Goal: Use online tool/utility: Utilize a website feature to perform a specific function

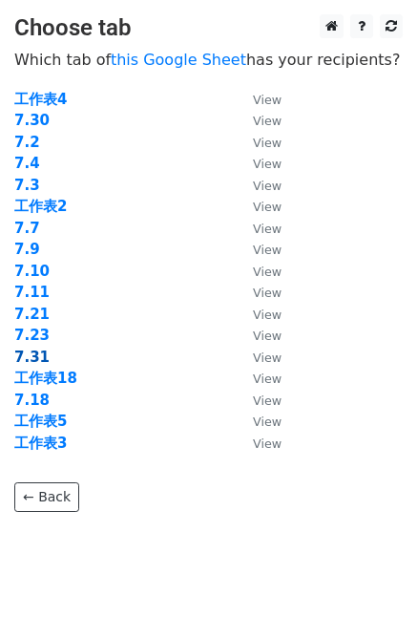
click at [32, 352] on strong "7.31" at bounding box center [31, 357] width 35 height 17
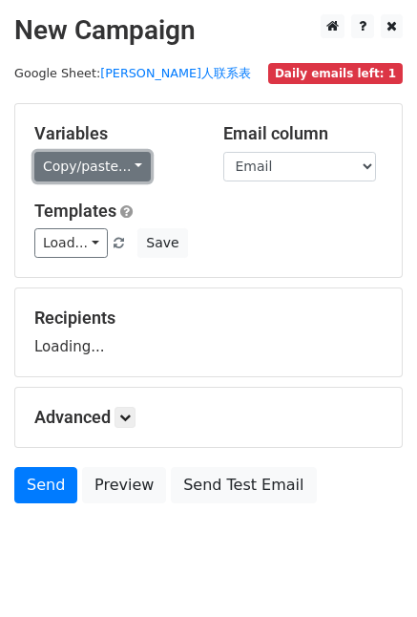
click at [127, 160] on link "Copy/paste..." at bounding box center [92, 167] width 117 height 30
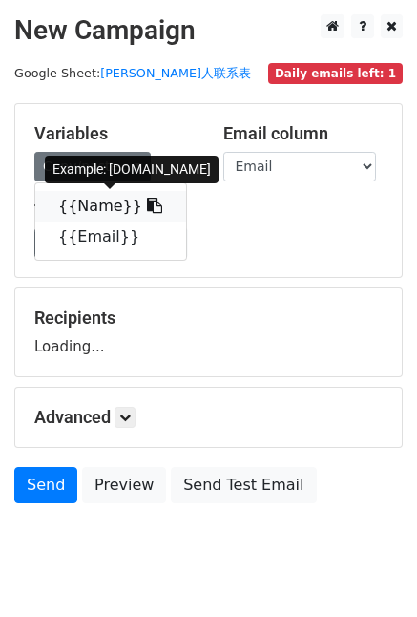
click at [147, 204] on icon at bounding box center [154, 205] width 15 height 15
